Goal: Information Seeking & Learning: Learn about a topic

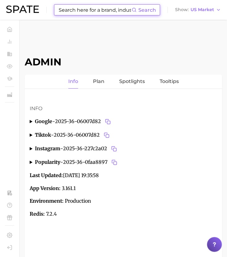
click at [86, 11] on input at bounding box center [94, 10] width 73 height 10
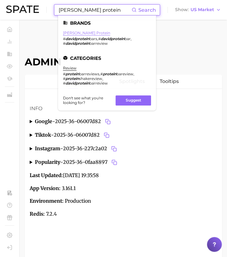
type input "[PERSON_NAME] protein"
click at [79, 34] on link "[PERSON_NAME] protein" at bounding box center [86, 33] width 47 height 5
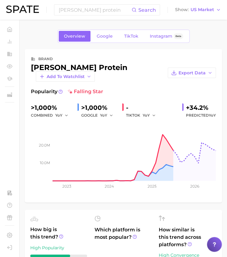
click at [152, 51] on div "brand [PERSON_NAME] protein Add to Watchlist Export Data Popularity falling sta…" at bounding box center [123, 125] width 197 height 153
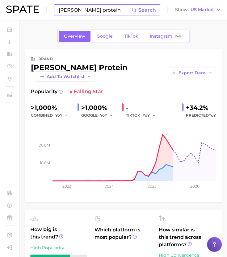
click at [86, 14] on input "[PERSON_NAME] protein" at bounding box center [94, 10] width 73 height 10
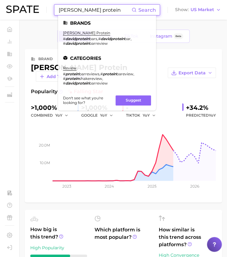
click at [86, 14] on input "[PERSON_NAME] protein" at bounding box center [94, 10] width 73 height 10
paste input "She’s The Sauce"
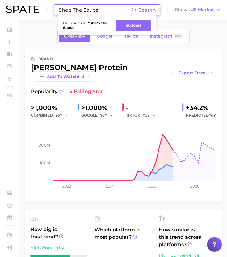
click at [74, 10] on input "She’s The Sauce" at bounding box center [94, 10] width 73 height 10
paste input "Louis Vuitton"
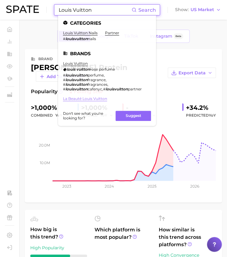
type input "Louis Vuitton"
click at [92, 101] on link "la beauté louis vuitton" at bounding box center [85, 98] width 44 height 5
